Goal: Information Seeking & Learning: Learn about a topic

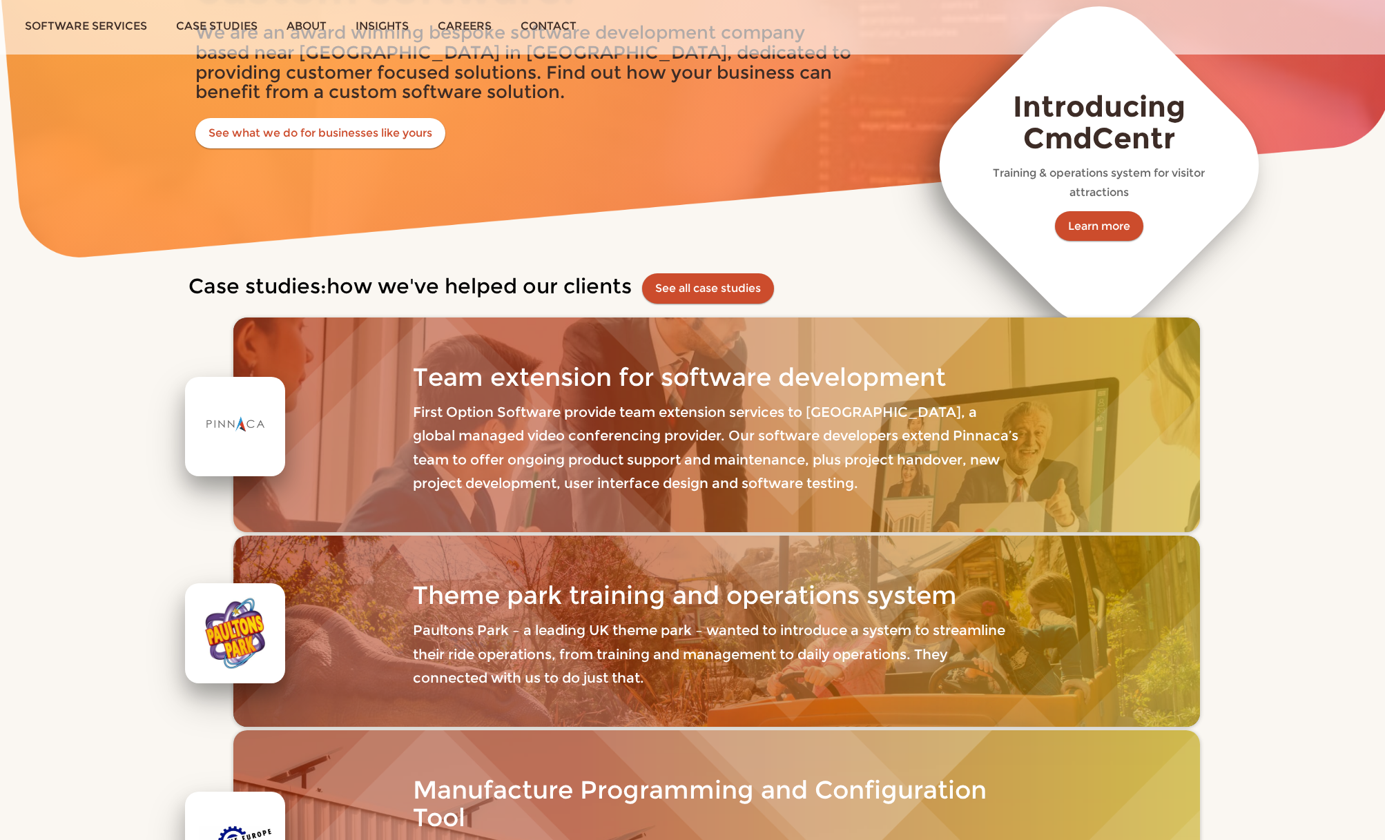
scroll to position [342, 0]
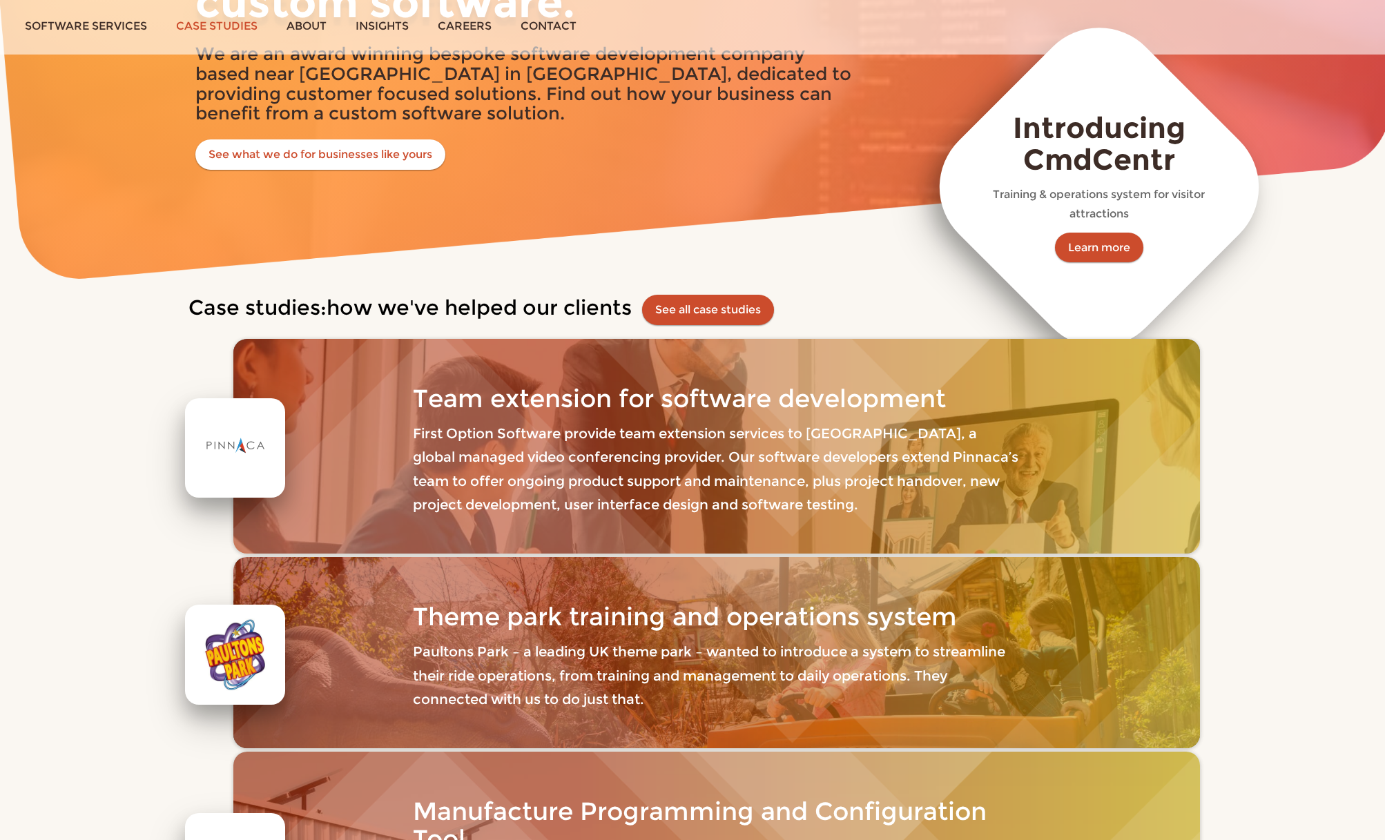
click at [234, 28] on link "Case studies" at bounding box center [217, 26] width 110 height 52
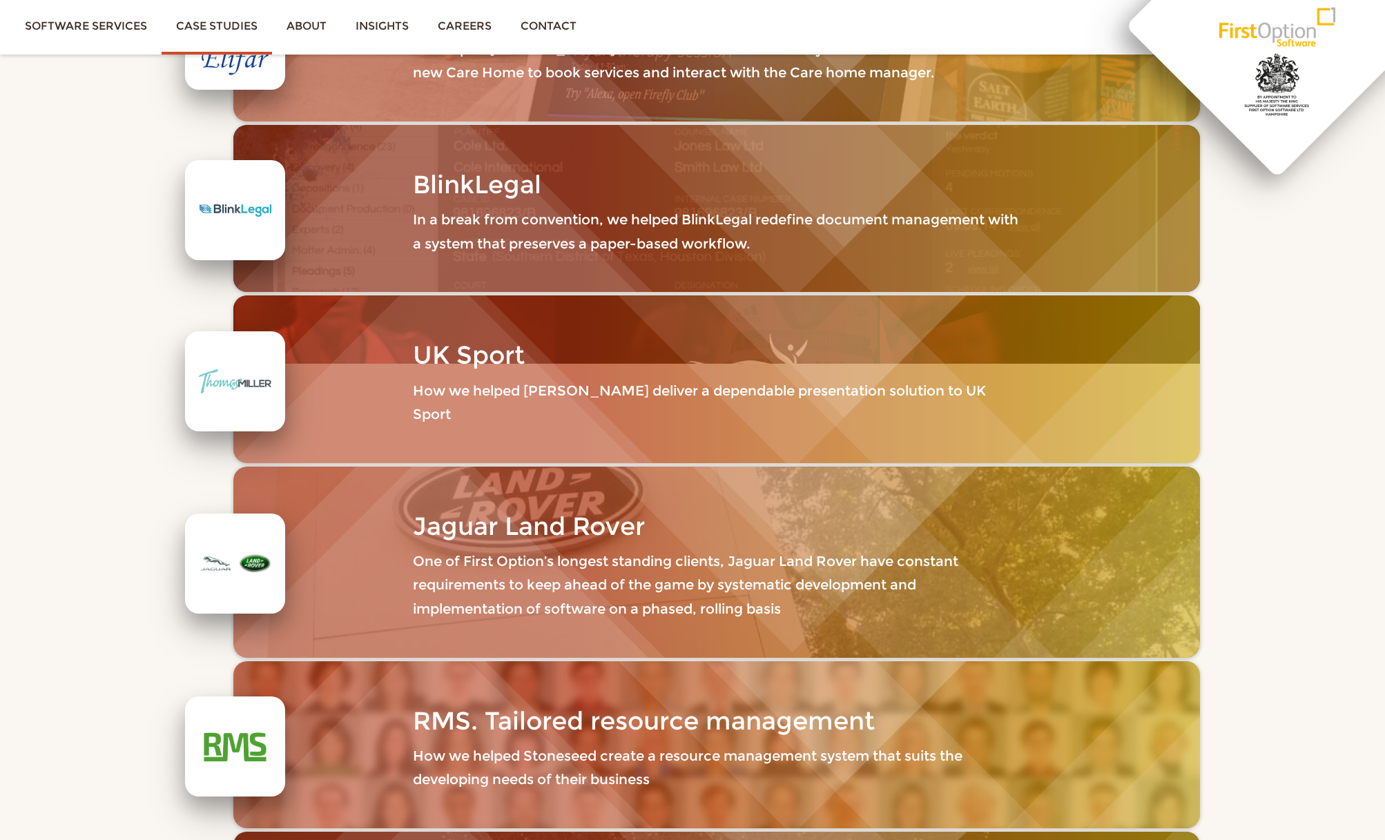
scroll to position [961, 0]
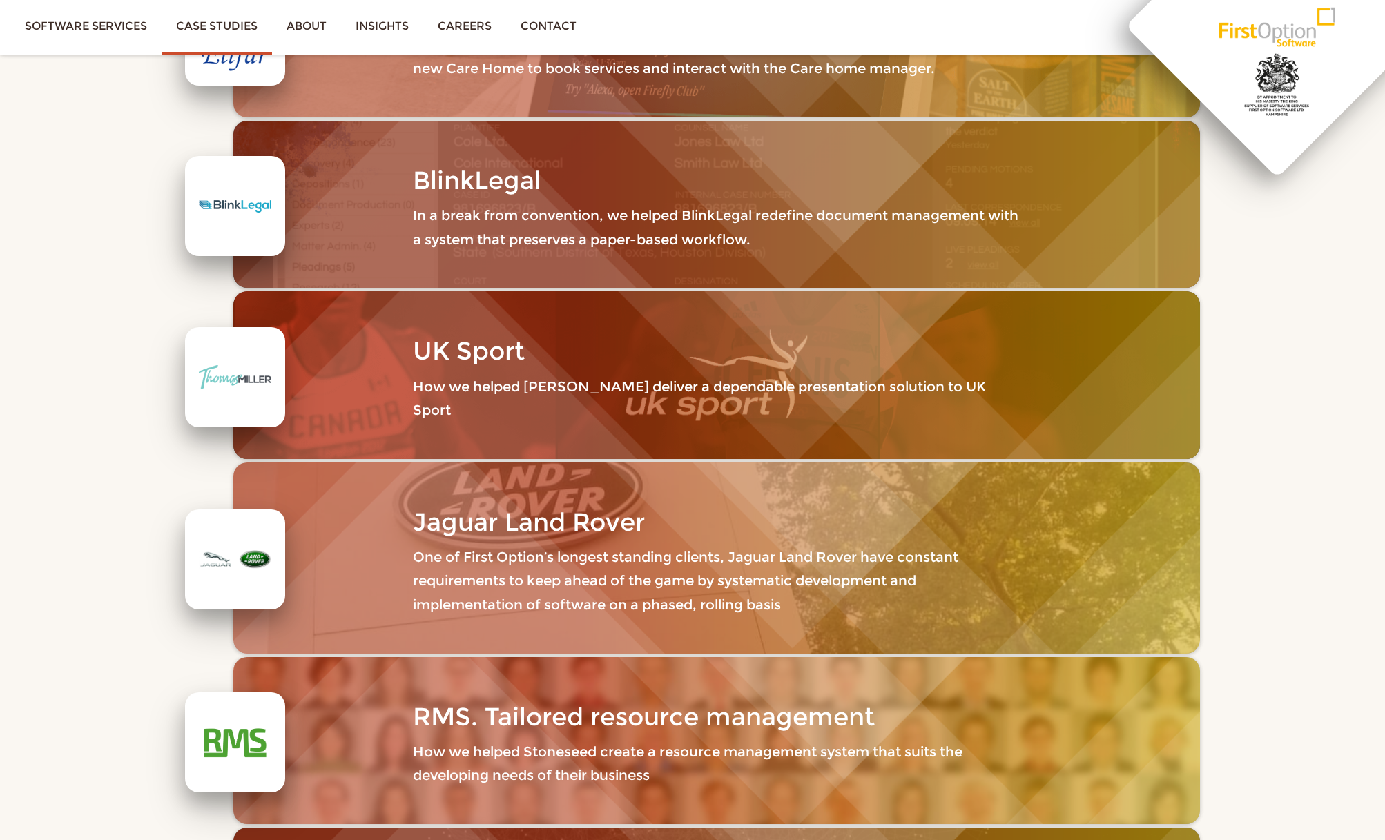
click at [492, 519] on div "Jaguar Land Rover One of First Option’s longest standing clients, Jaguar Land R…" at bounding box center [717, 558] width 608 height 136
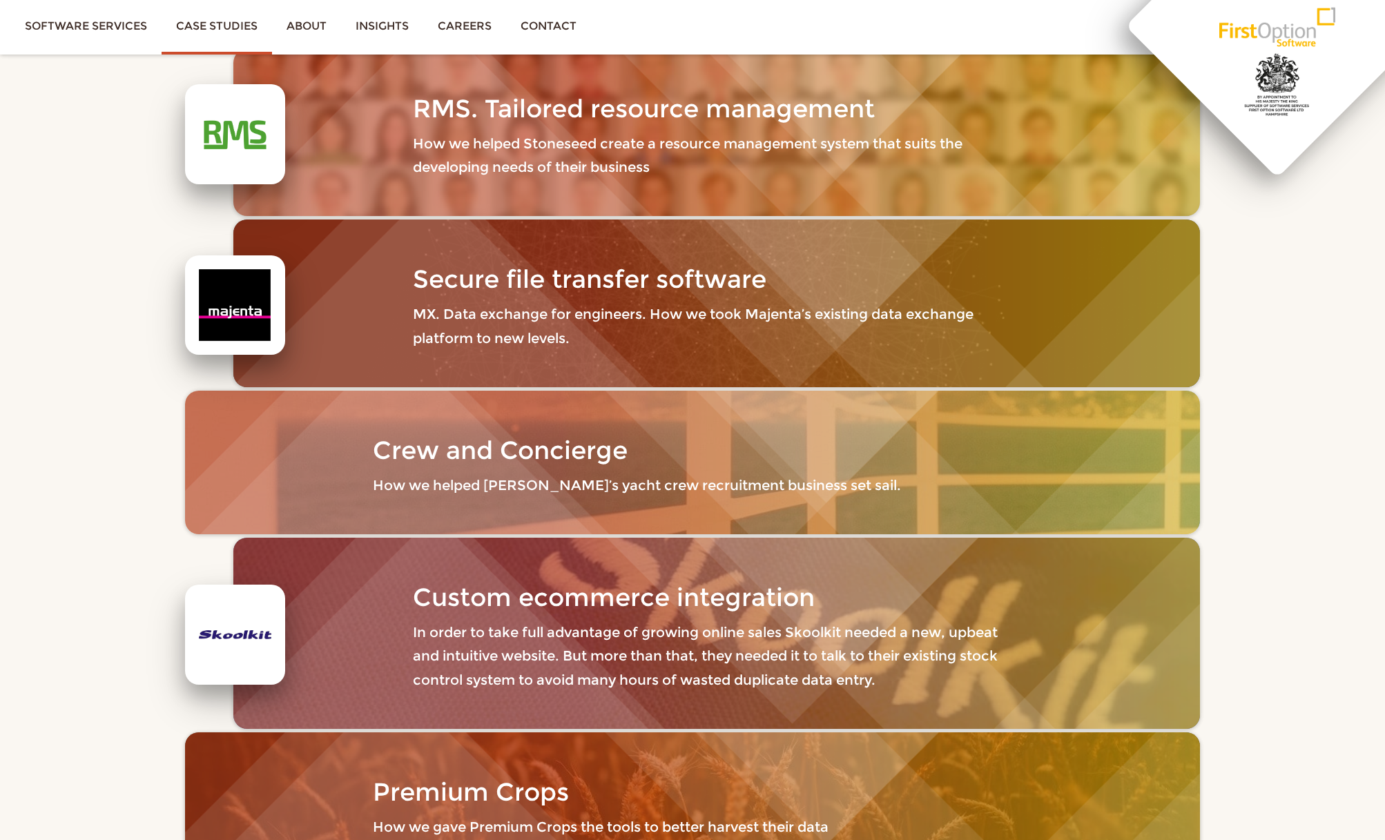
scroll to position [1573, 0]
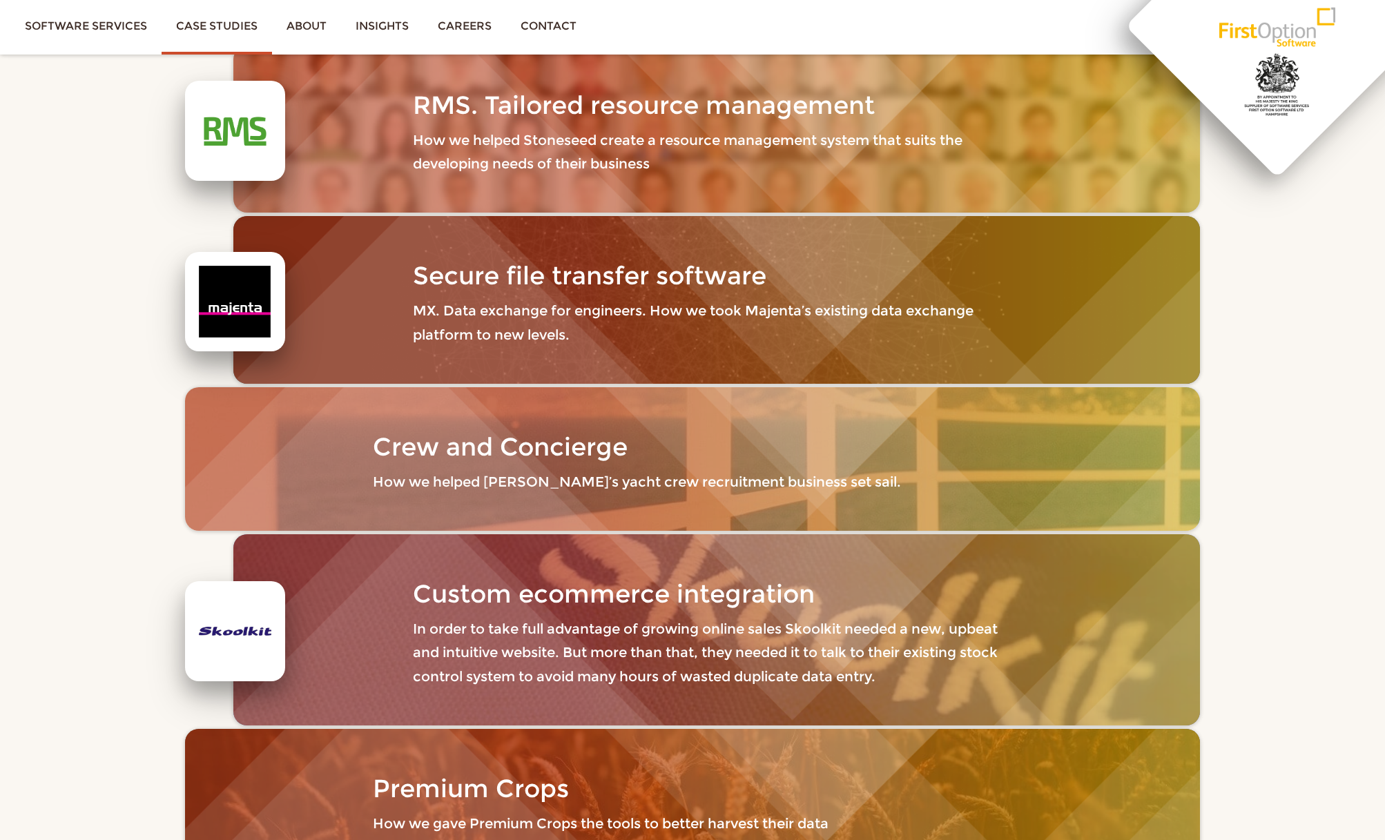
click at [579, 438] on div "Crew and Concierge How we helped Sara’s yacht crew recruitment business set sai…" at bounding box center [693, 459] width 640 height 88
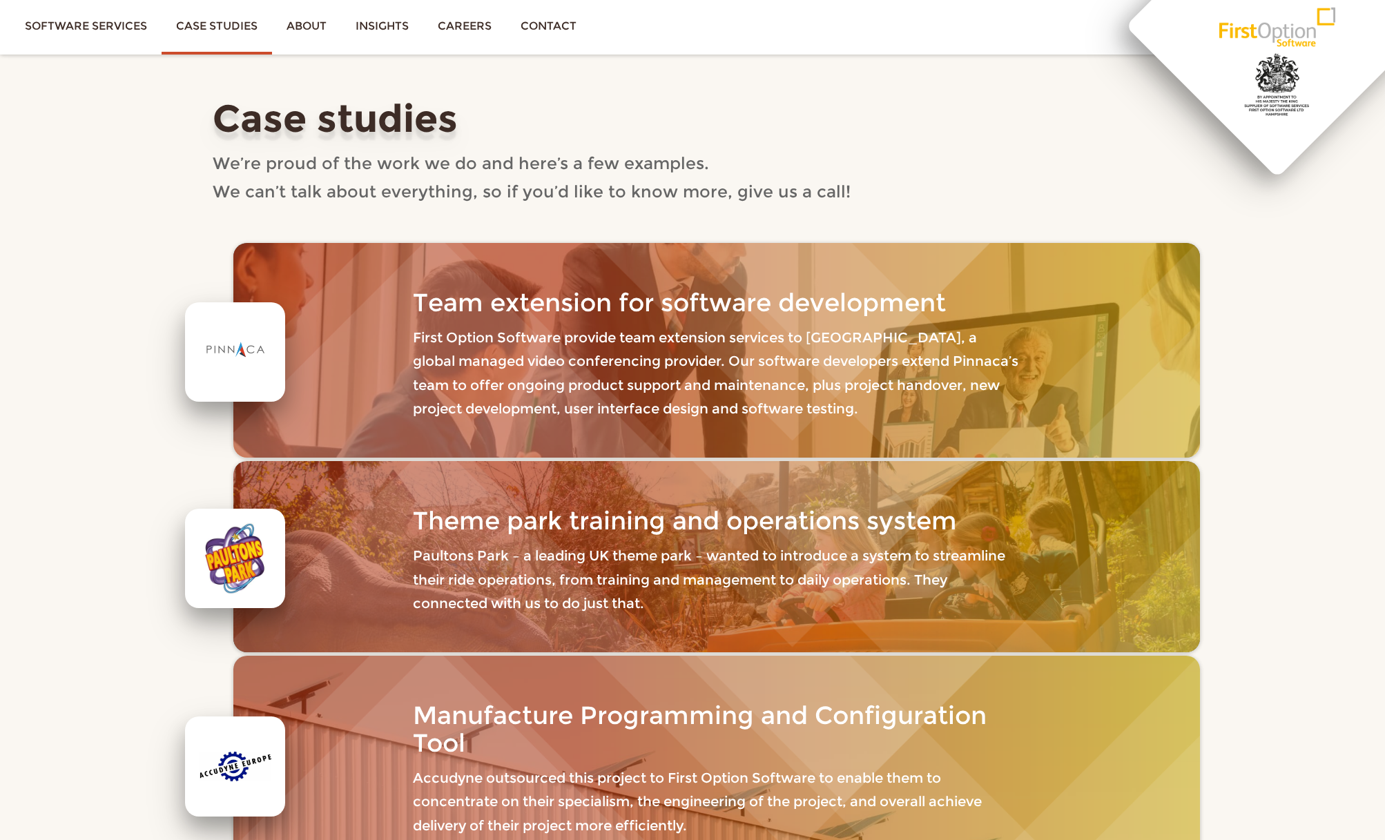
scroll to position [0, 0]
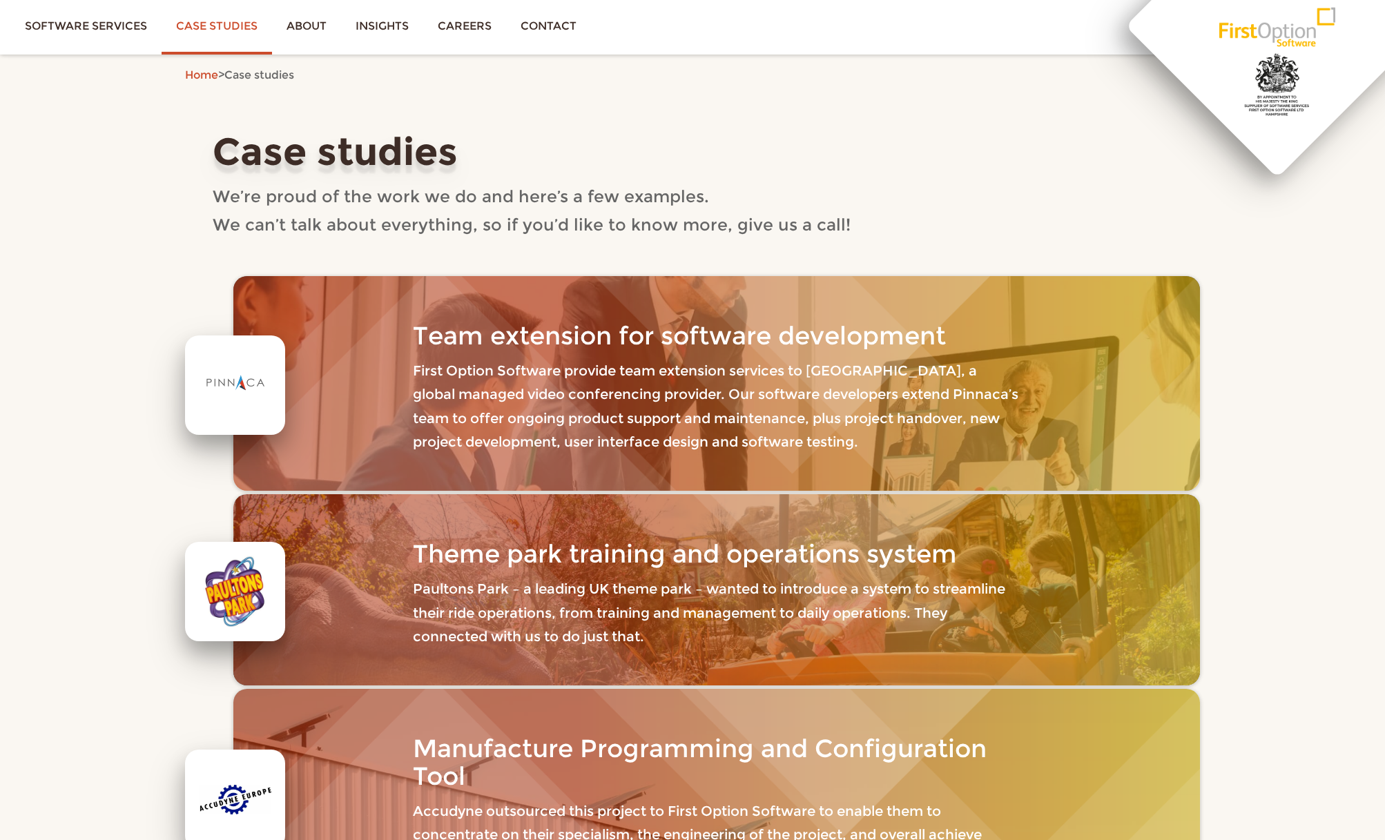
click at [196, 30] on link "Case studies" at bounding box center [217, 26] width 110 height 52
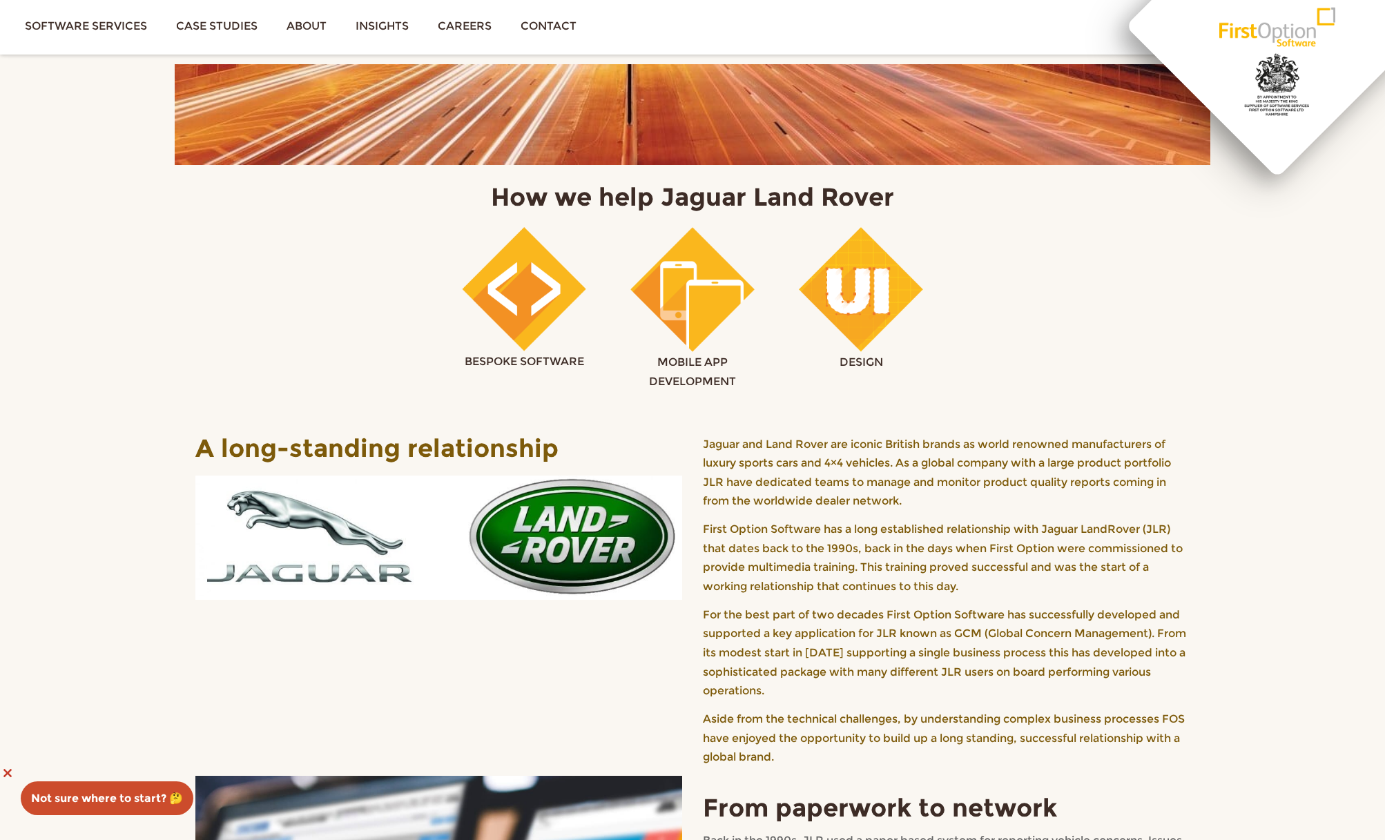
scroll to position [141, 0]
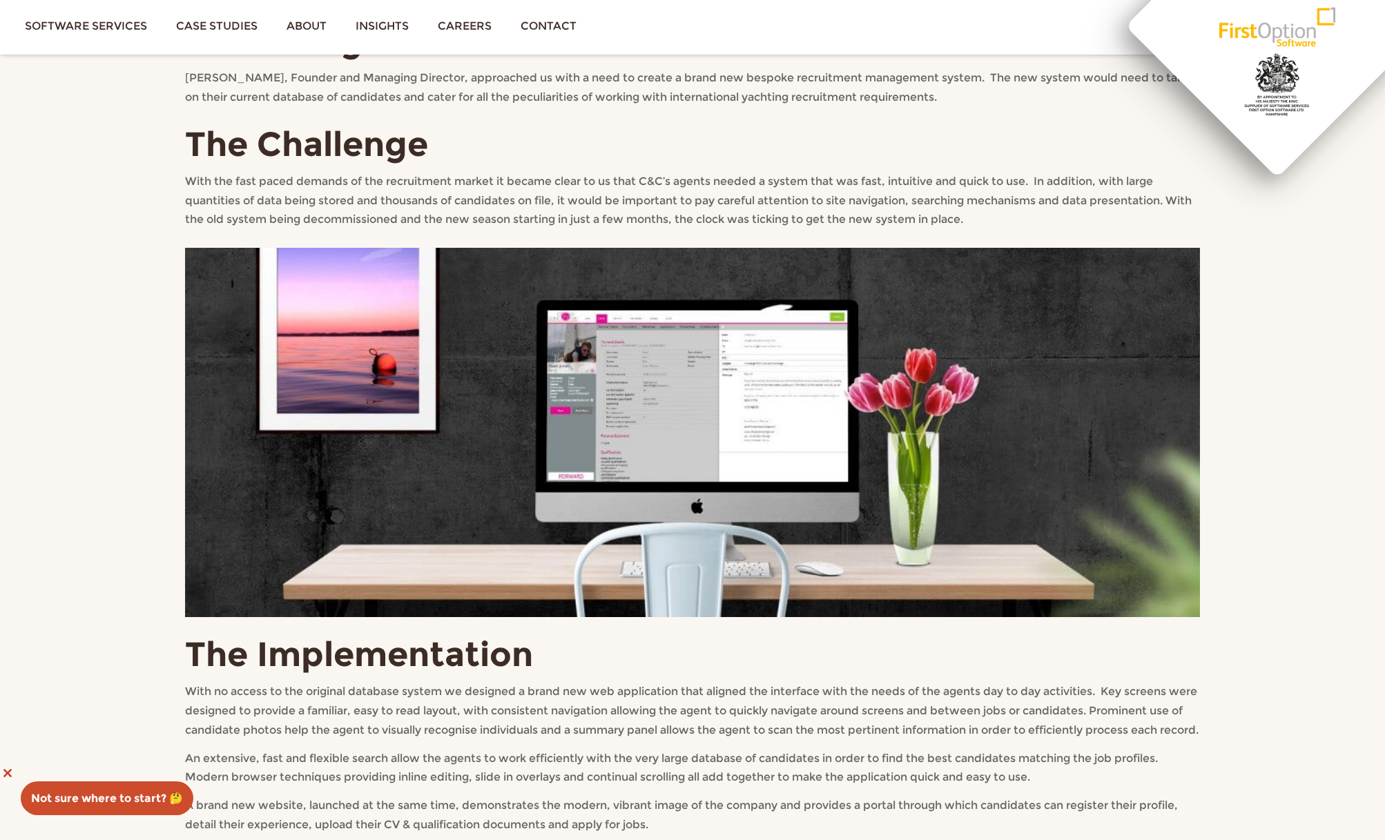
scroll to position [860, 0]
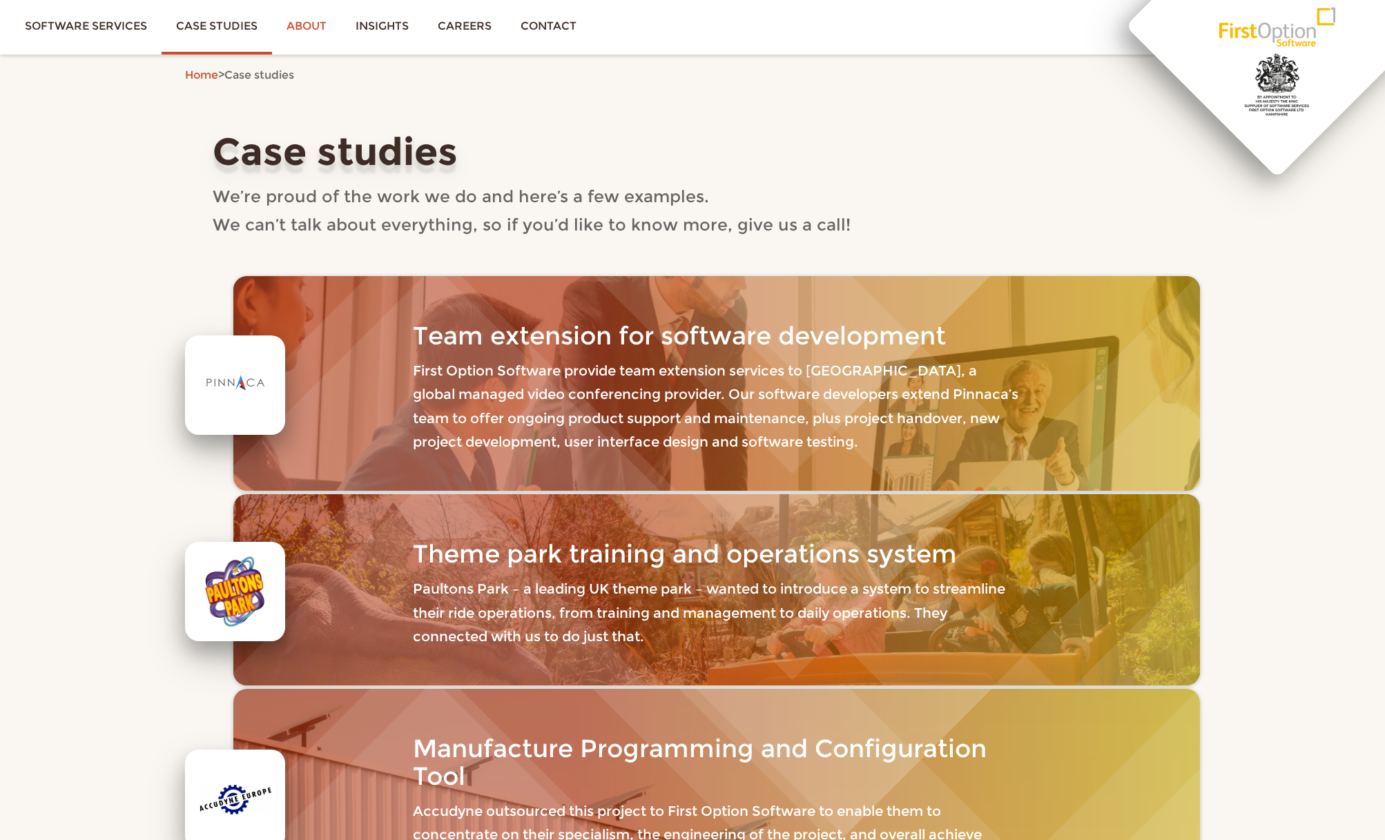
click at [302, 29] on link "About" at bounding box center [306, 26] width 69 height 52
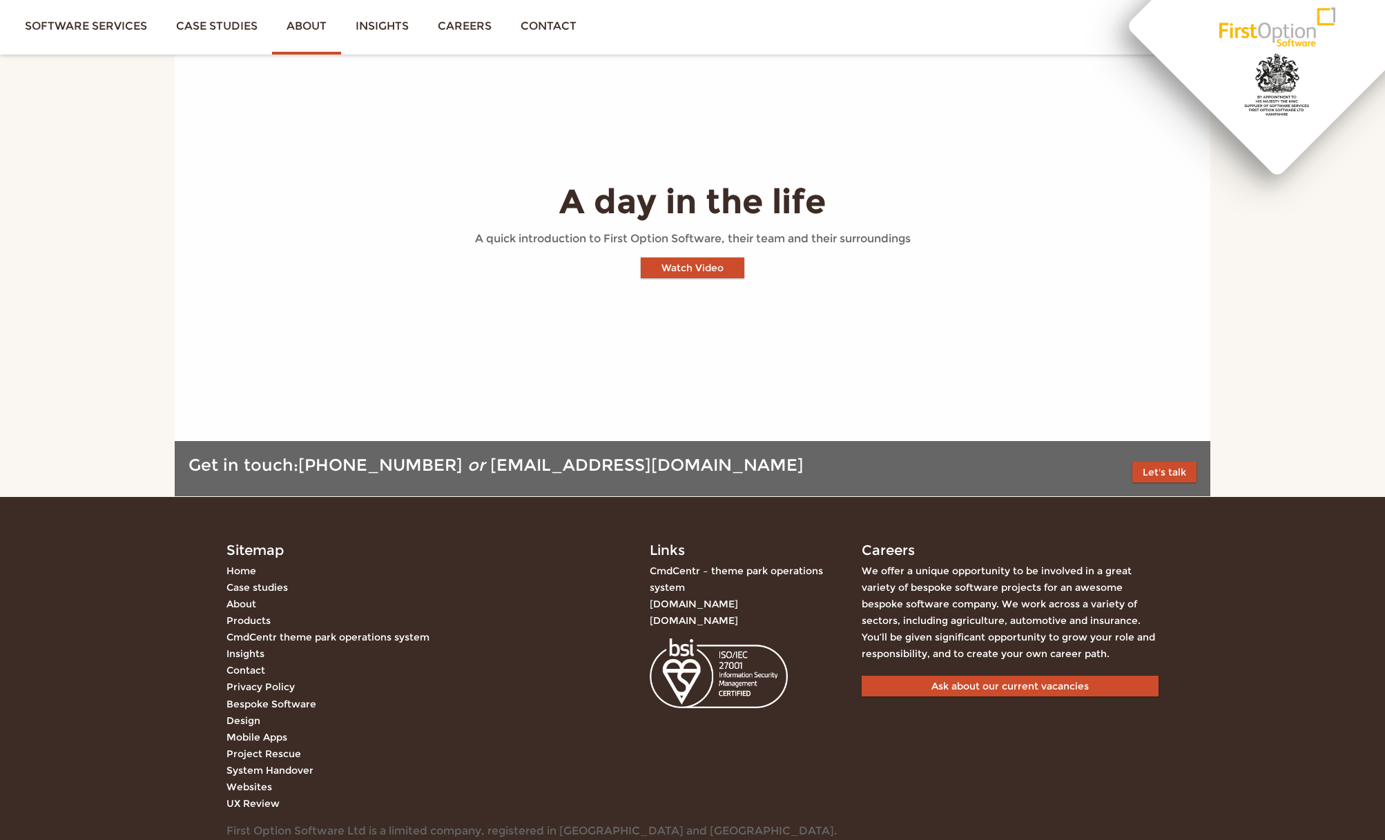
scroll to position [1464, 0]
